Goal: Information Seeking & Learning: Compare options

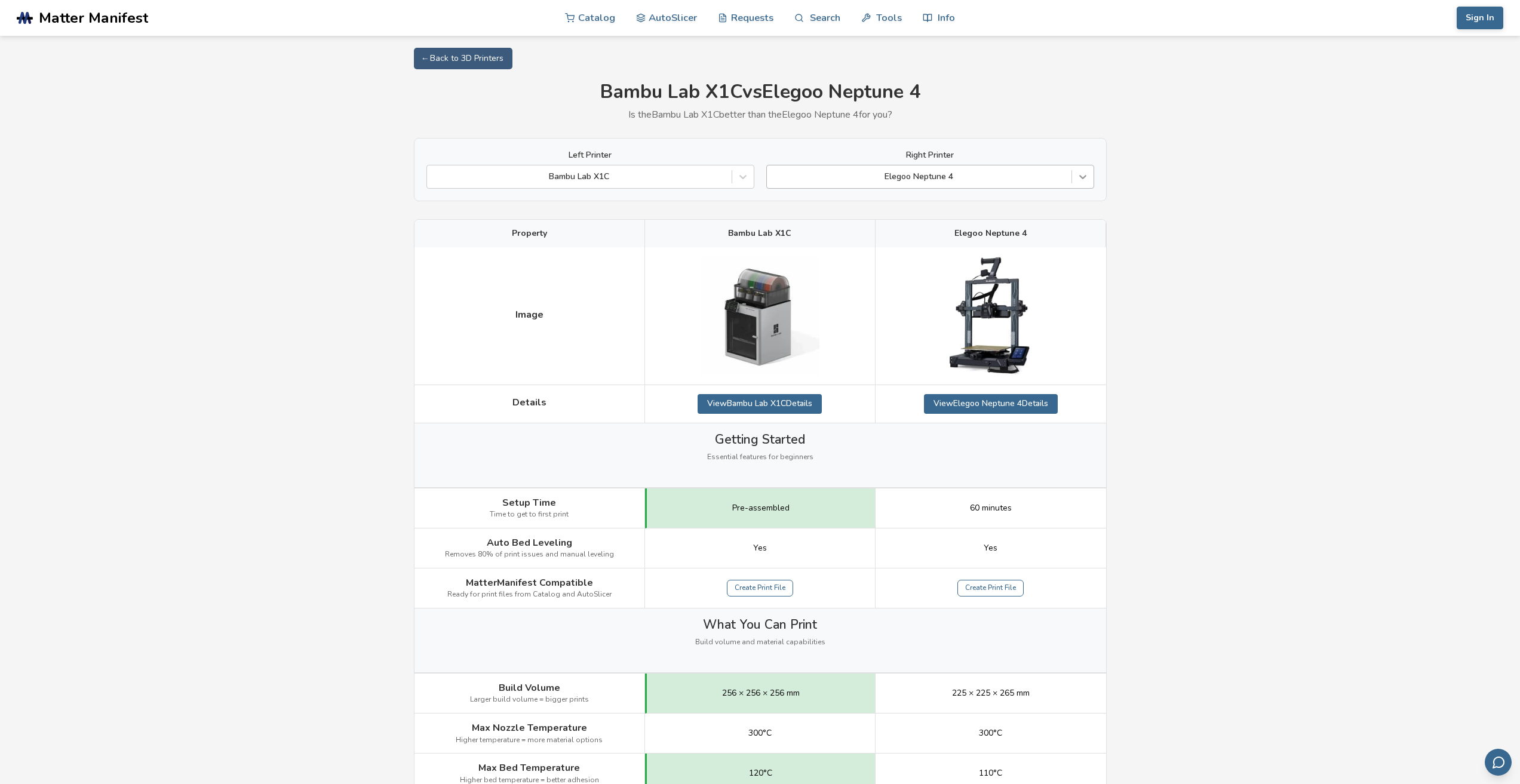
click at [1080, 174] on icon at bounding box center [1083, 177] width 12 height 12
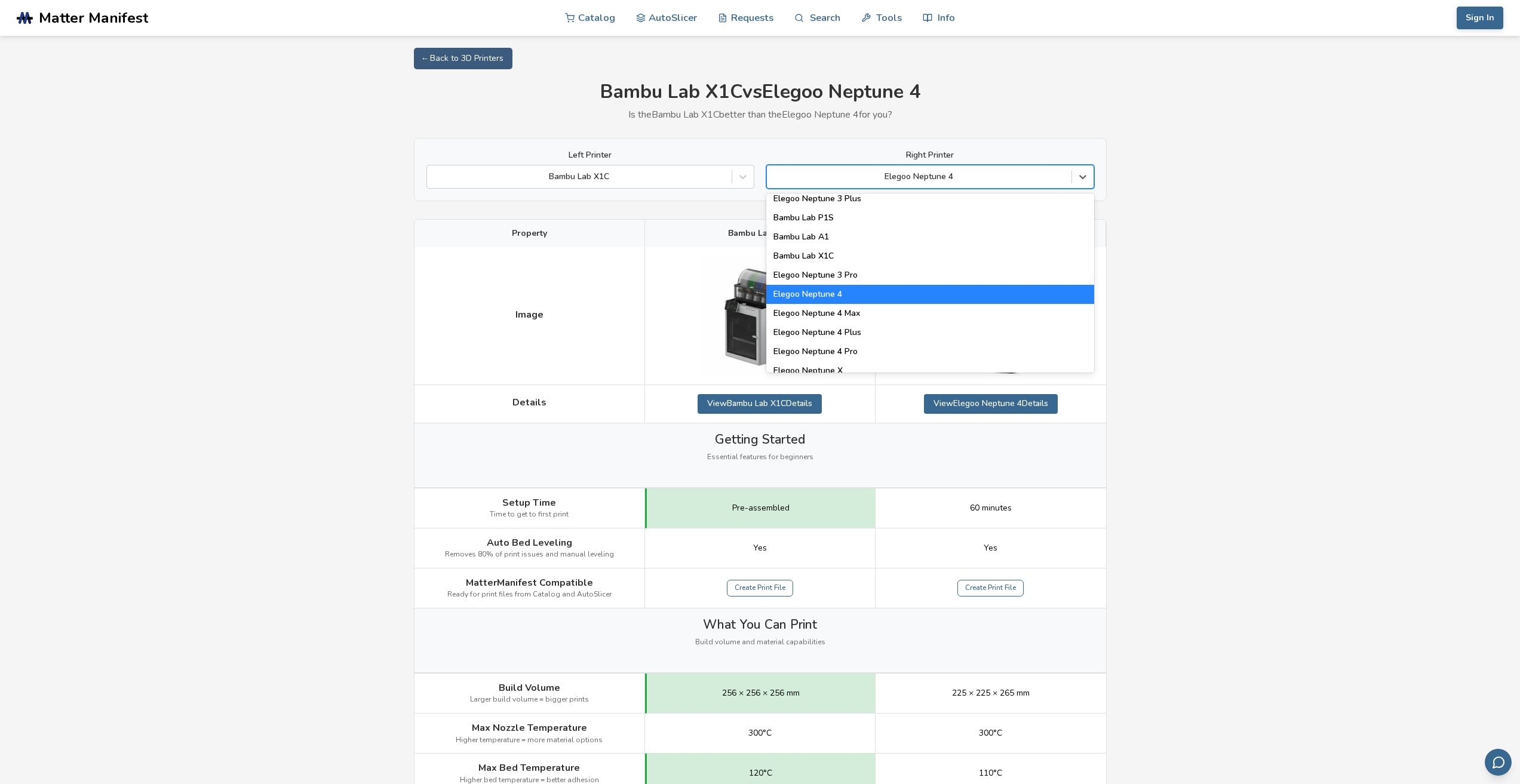
scroll to position [889, 0]
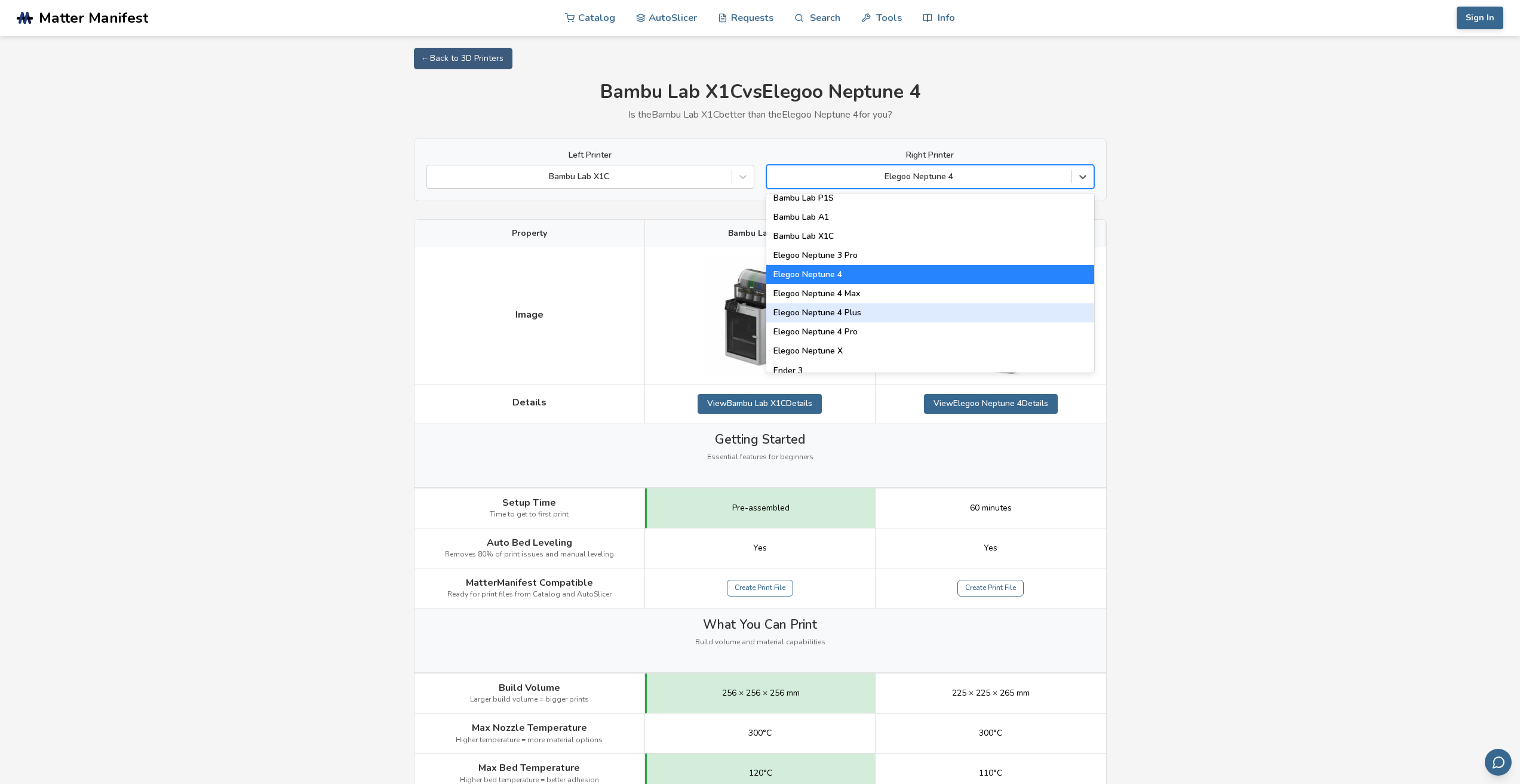
click at [853, 317] on div "Elegoo Neptune 4 Plus" at bounding box center [930, 312] width 328 height 19
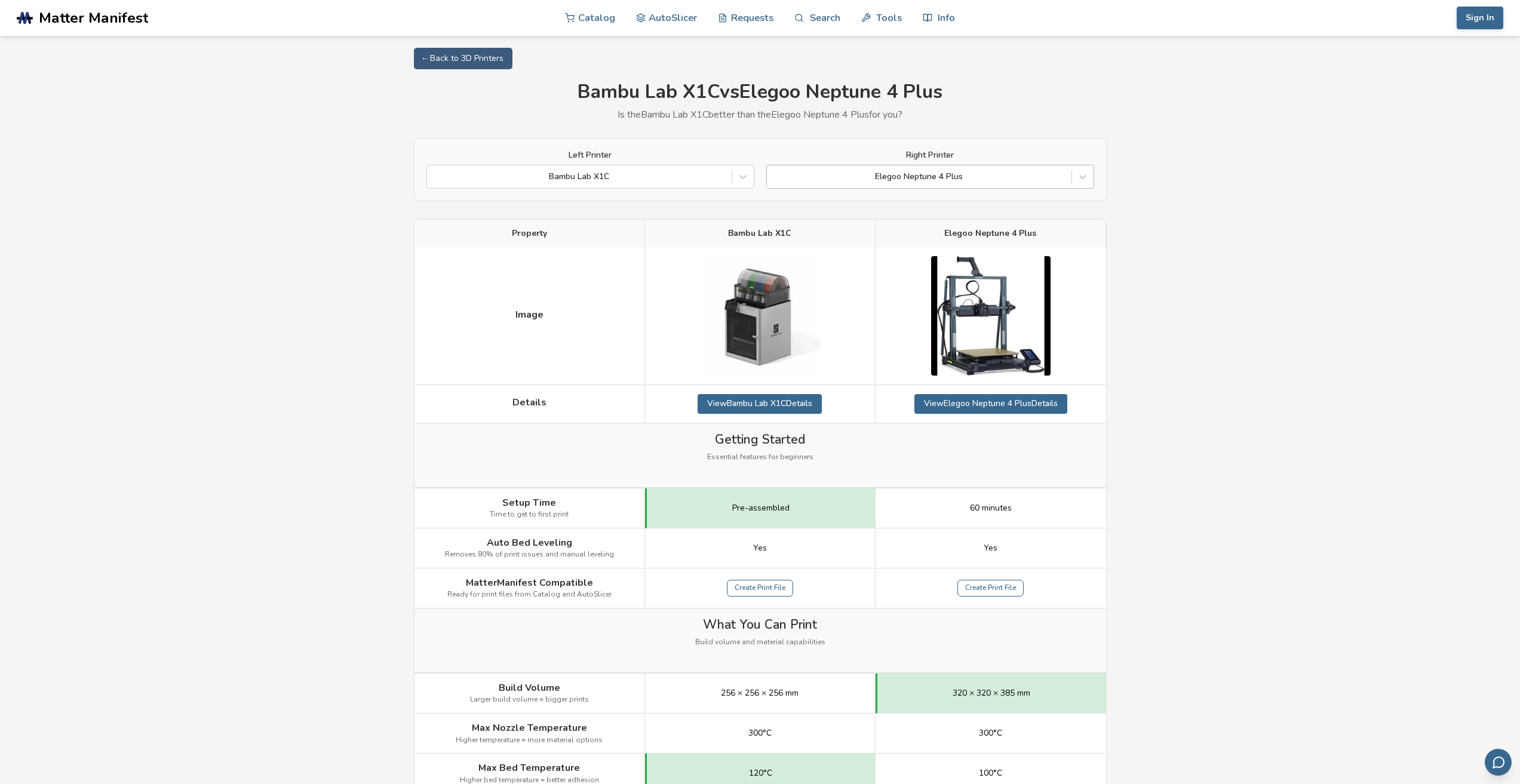
click at [1070, 179] on div "Elegoo Neptune 4 Plus" at bounding box center [919, 177] width 305 height 17
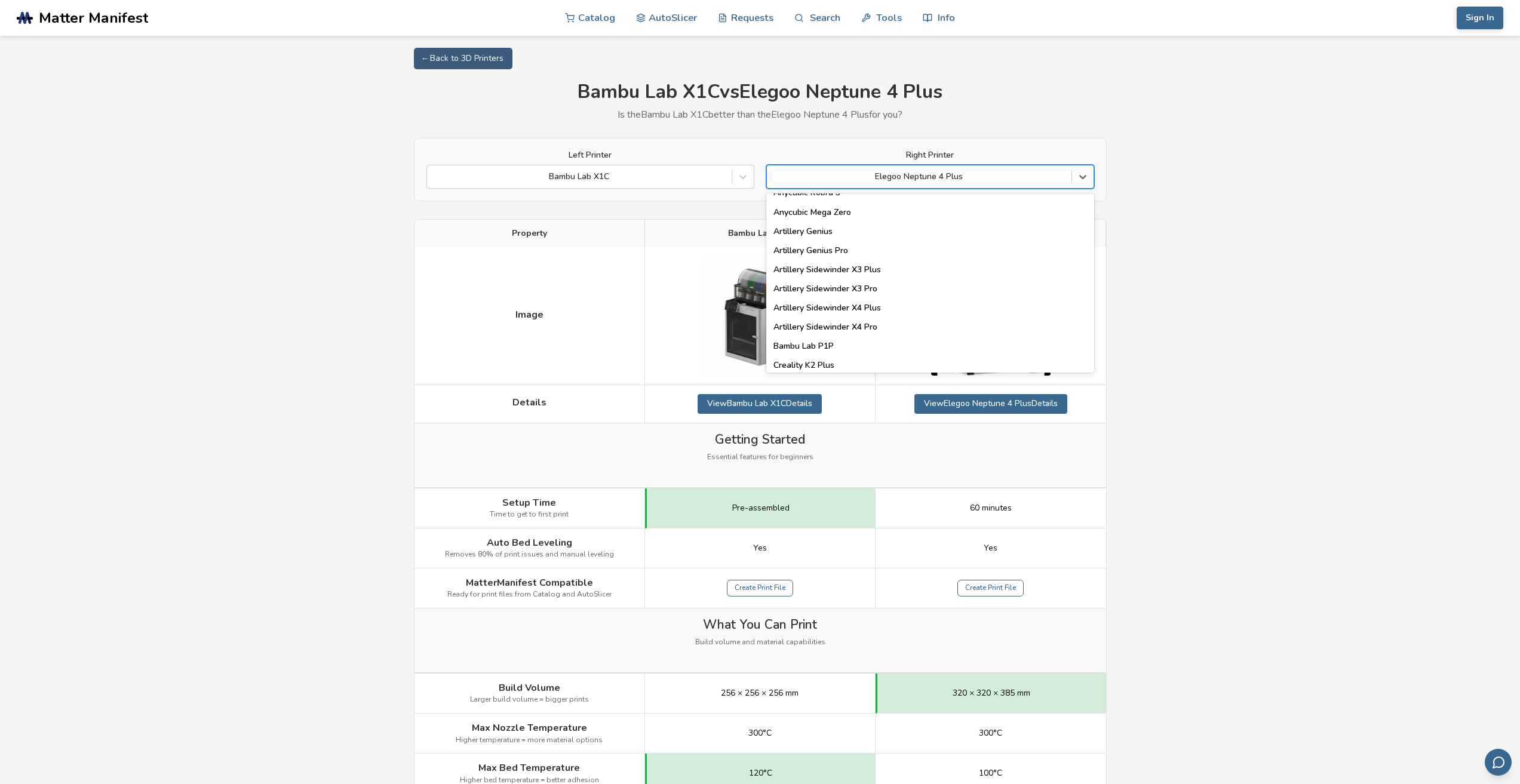
scroll to position [896, 0]
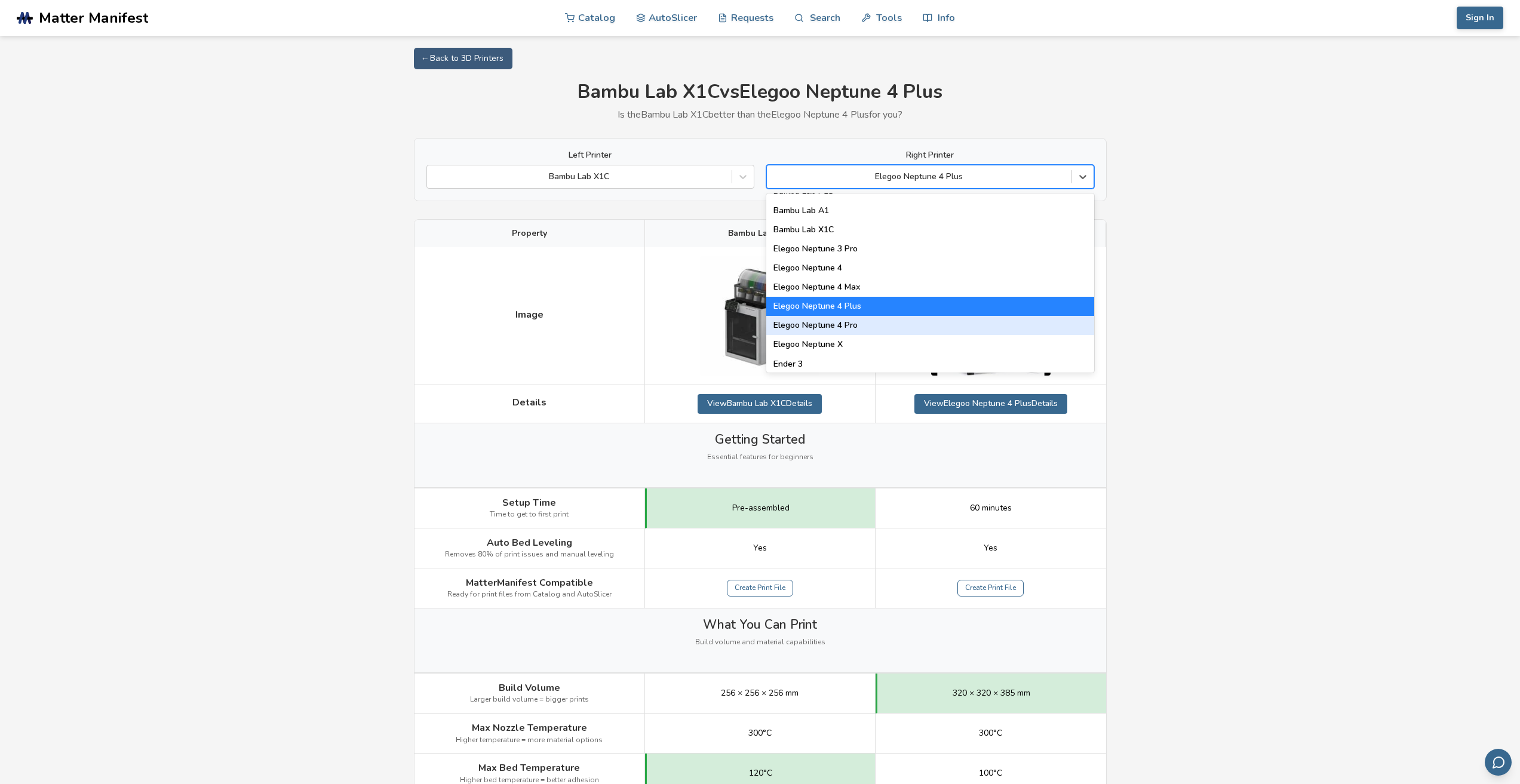
click at [863, 324] on div "Elegoo Neptune 4 Pro" at bounding box center [930, 325] width 328 height 19
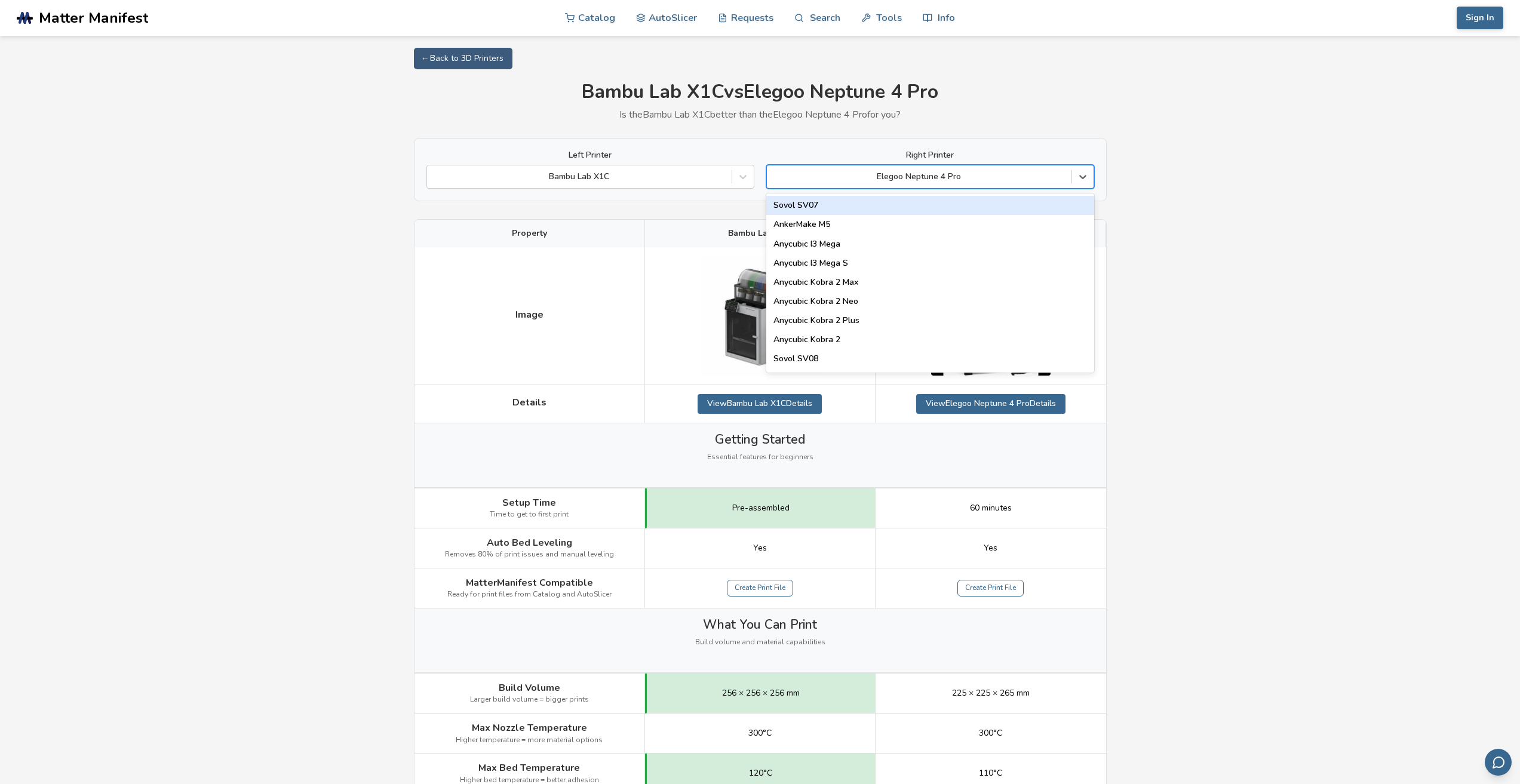
click at [962, 178] on div at bounding box center [919, 177] width 292 height 12
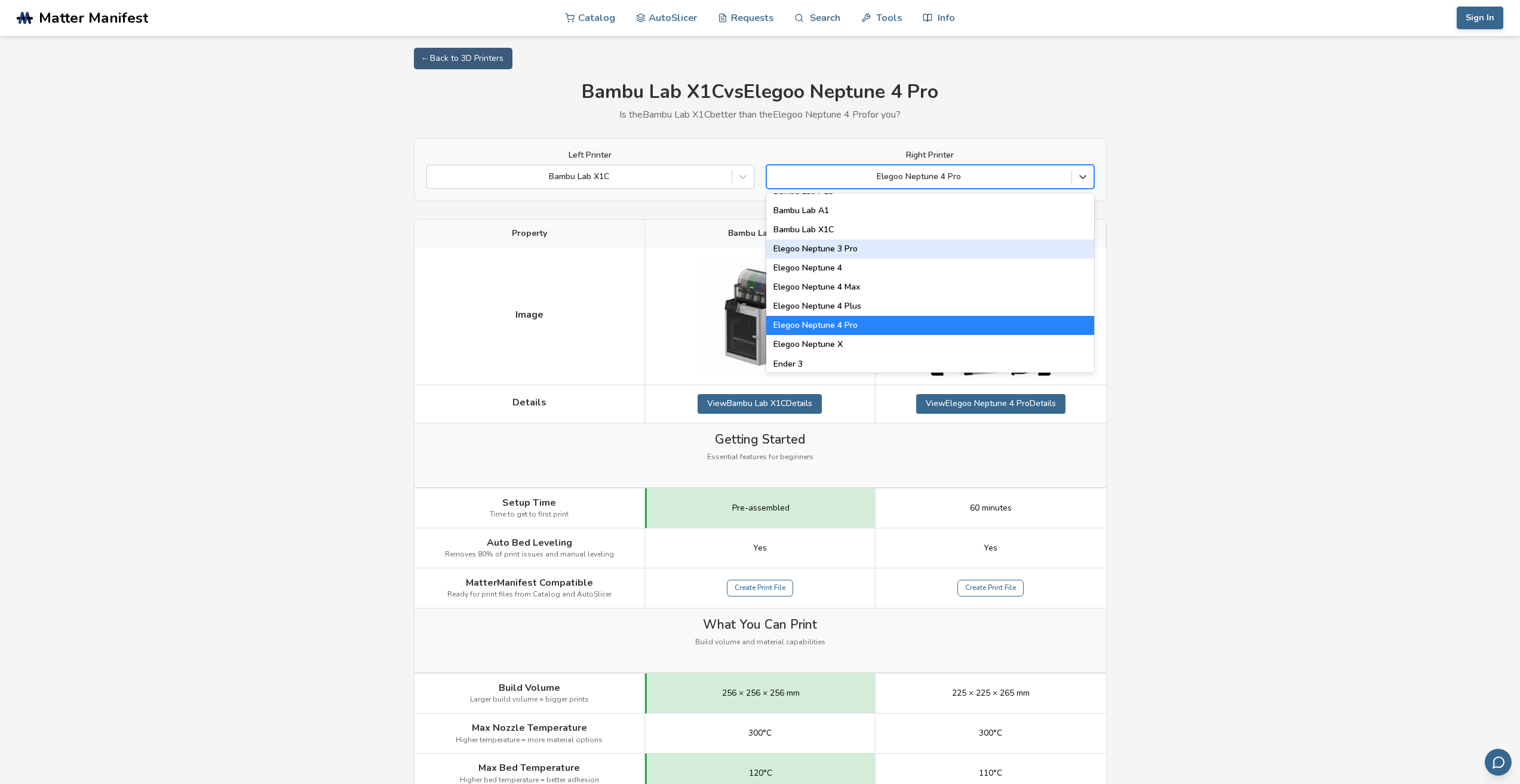
scroll to position [955, 0]
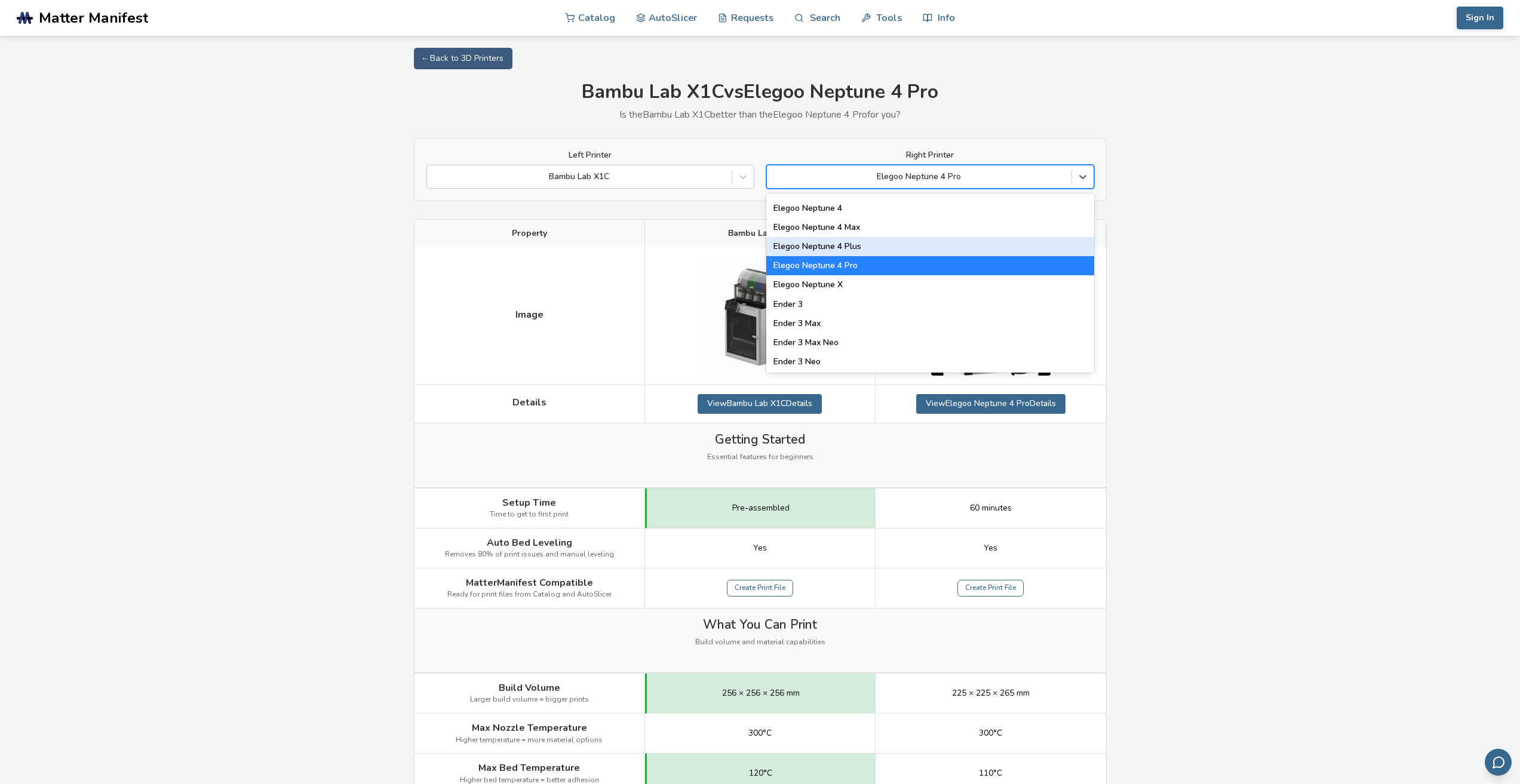
click at [856, 250] on div "Elegoo Neptune 4 Plus" at bounding box center [930, 246] width 328 height 19
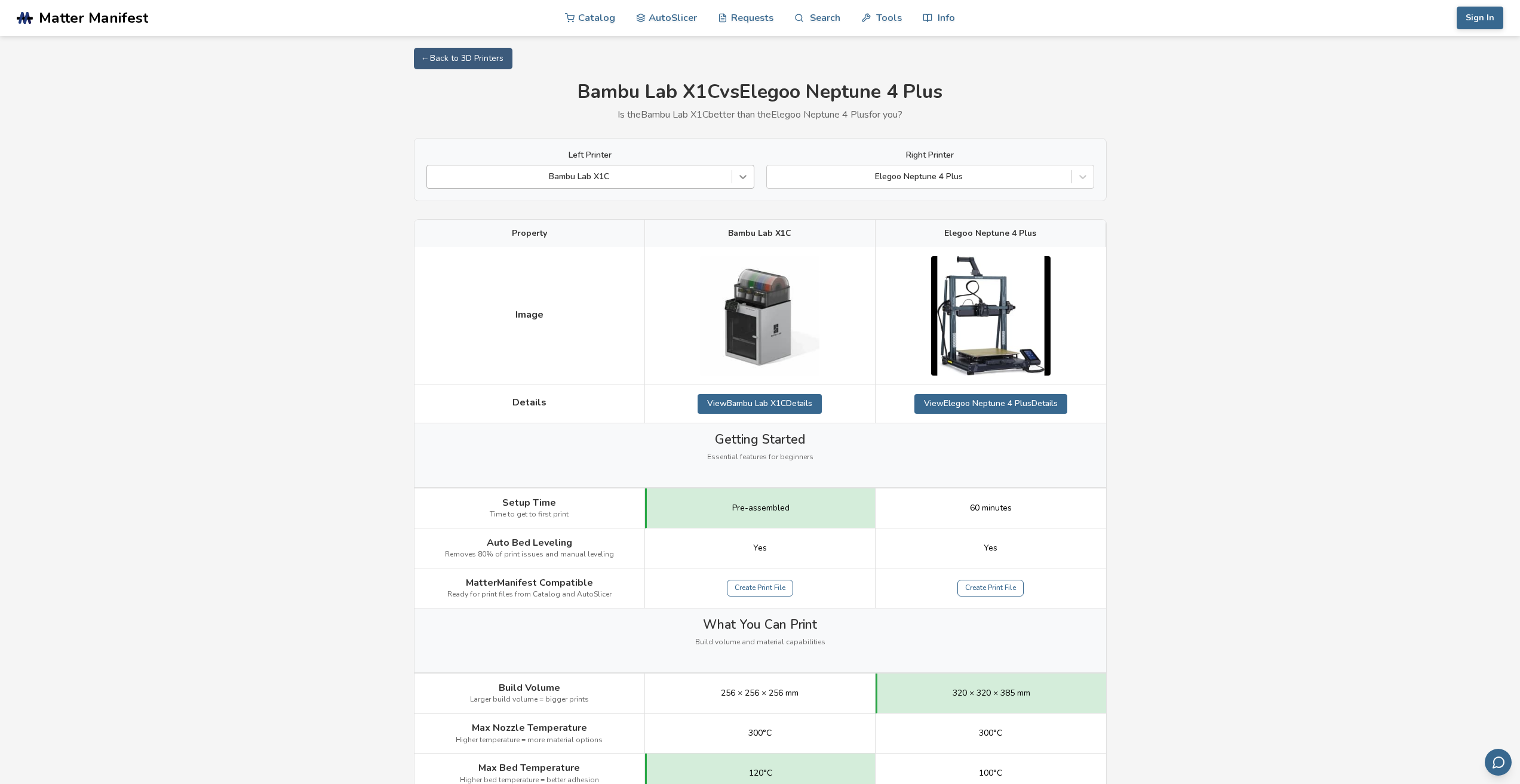
click at [733, 177] on div at bounding box center [743, 177] width 21 height 21
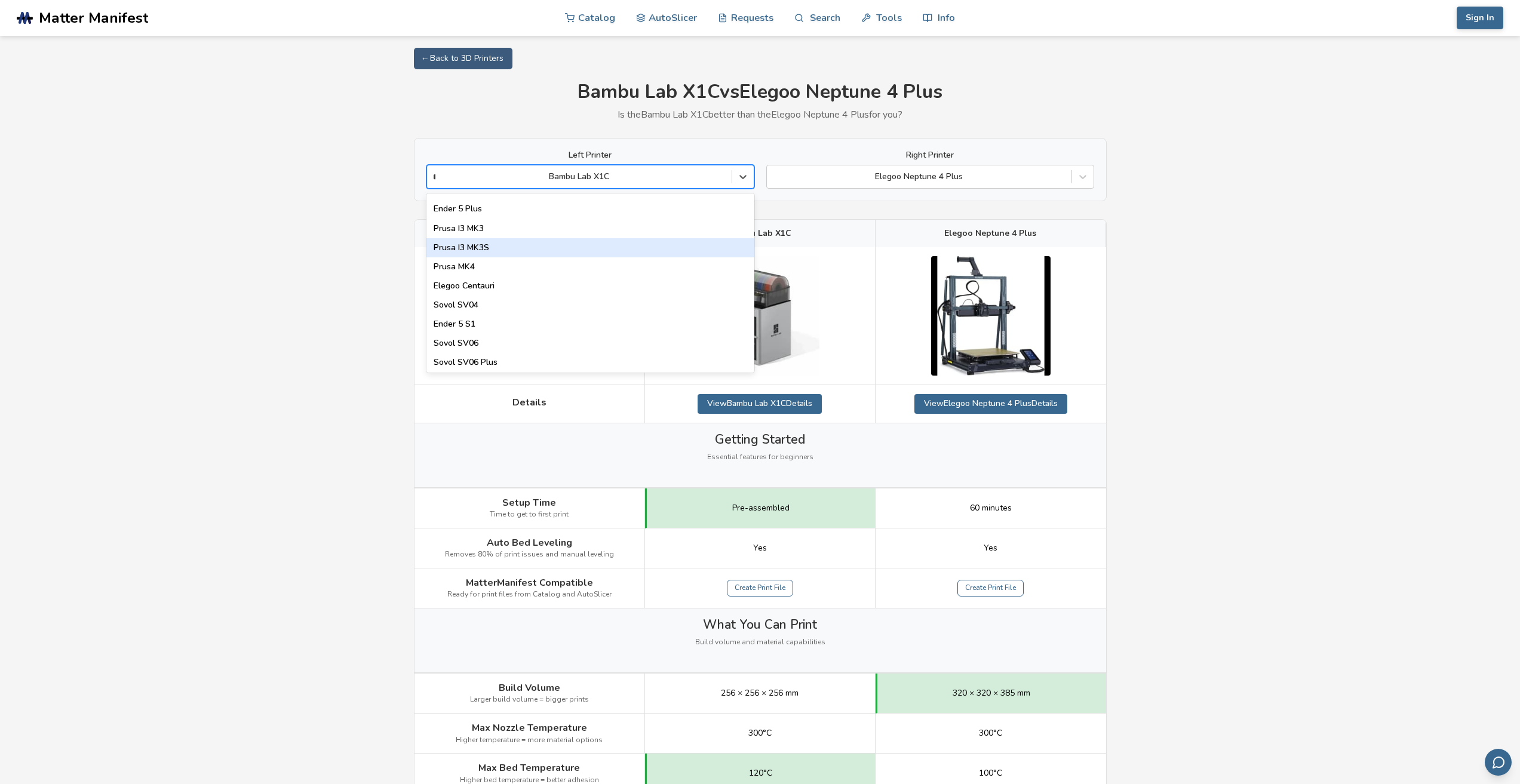
scroll to position [399, 0]
type input "**"
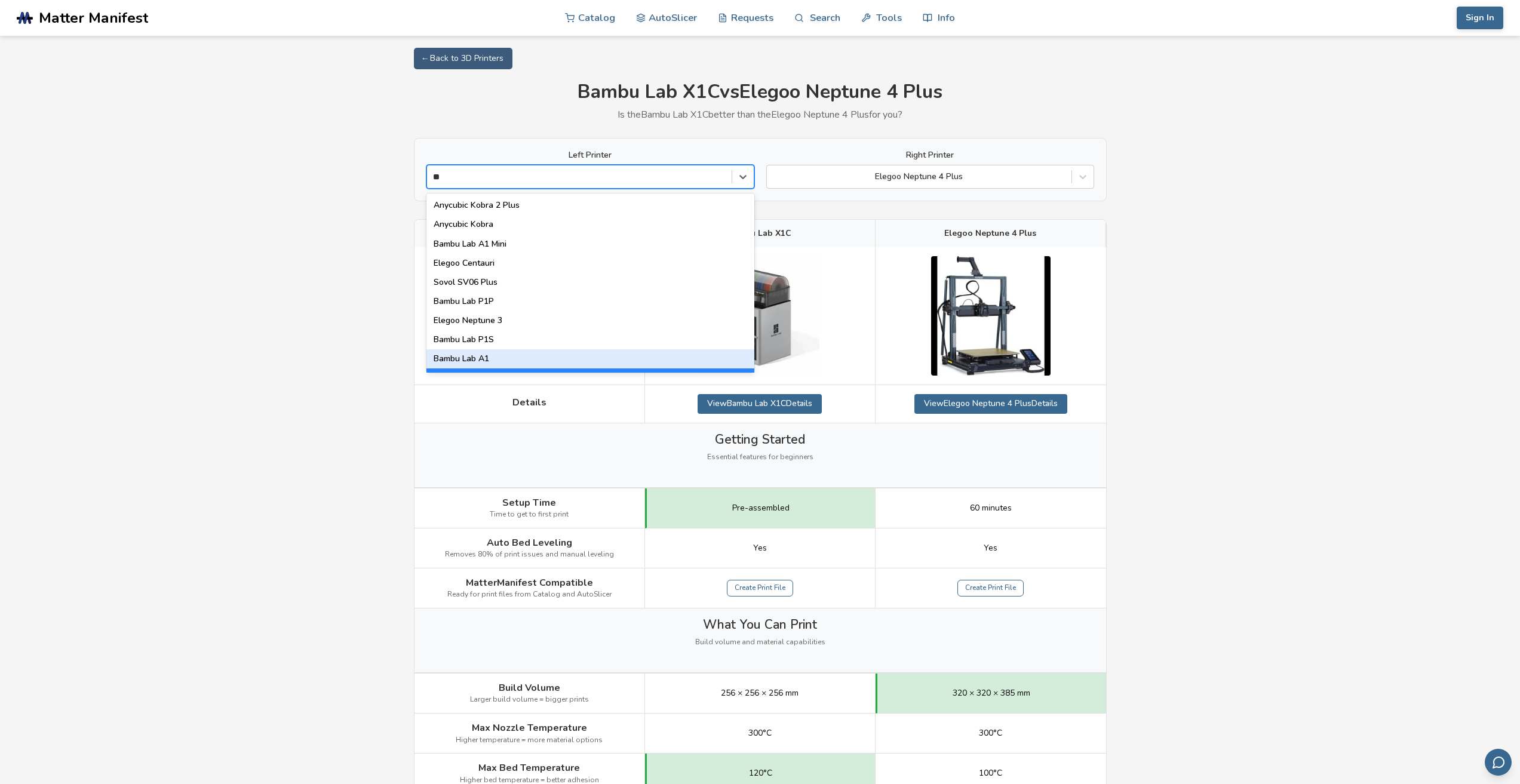
click at [500, 354] on div "Bambu Lab A1" at bounding box center [590, 359] width 328 height 19
